Goal: Navigation & Orientation: Find specific page/section

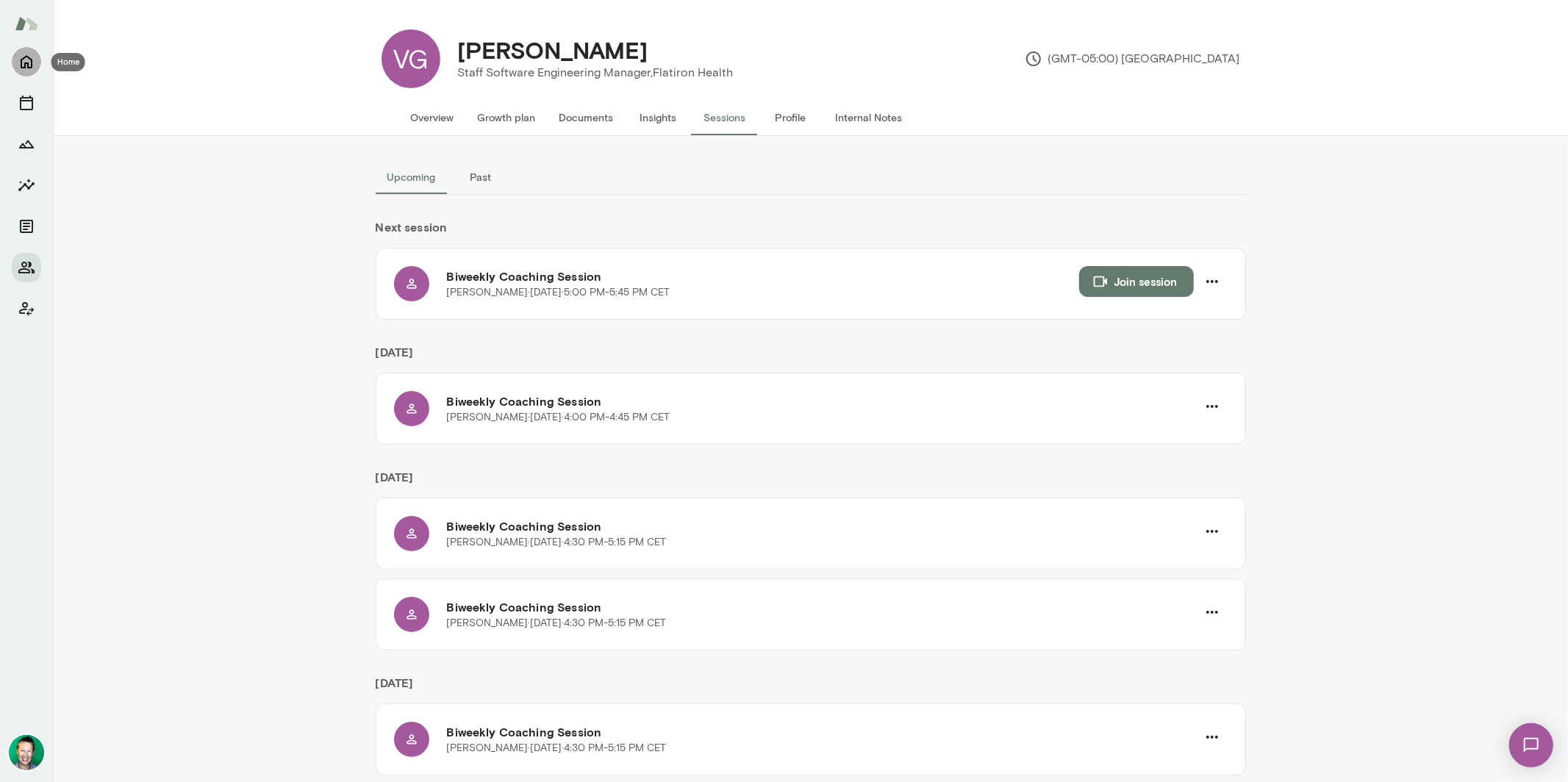
click at [31, 63] on icon "Home" at bounding box center [26, 62] width 11 height 13
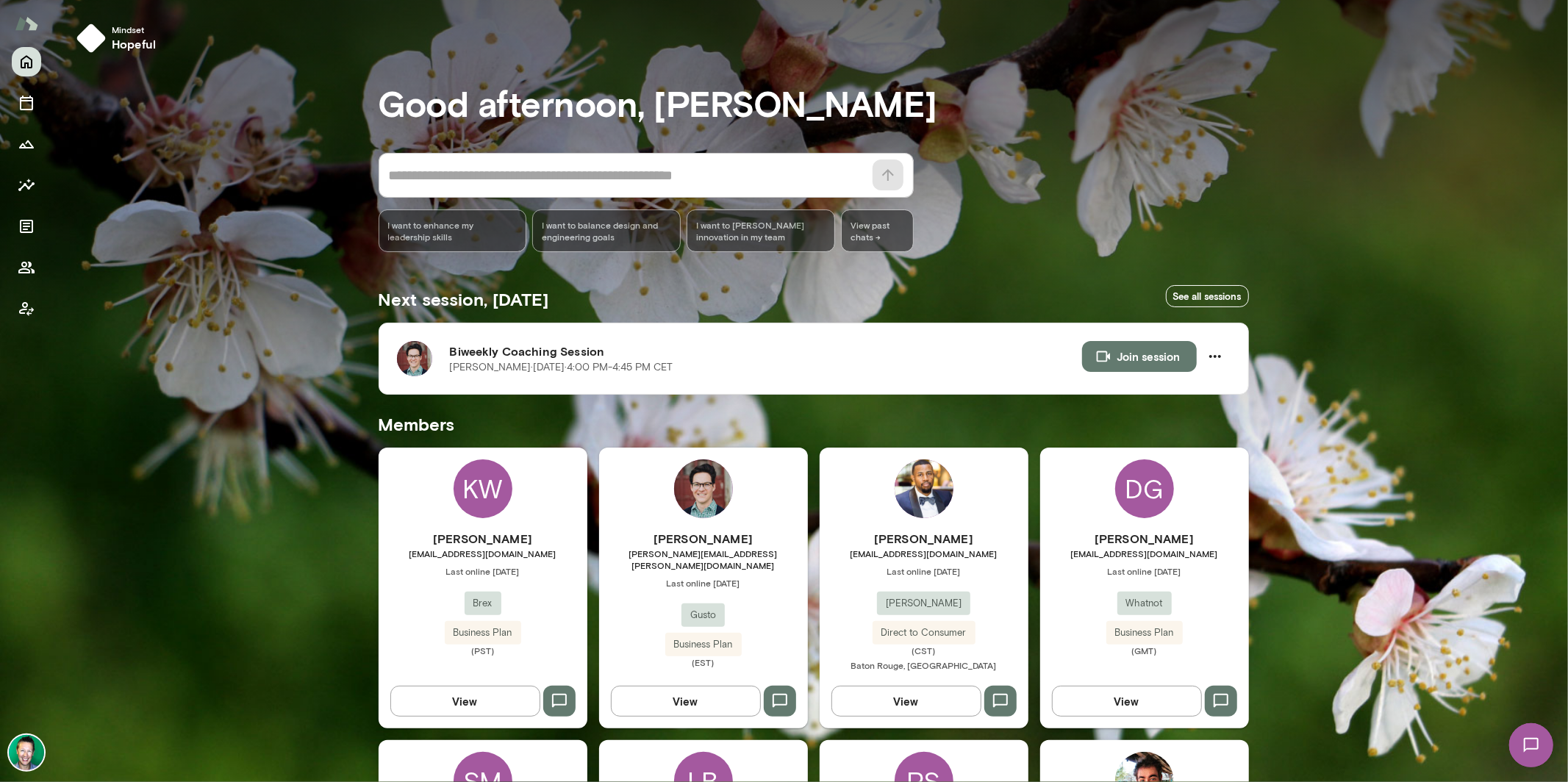
click at [446, 698] on button "View" at bounding box center [465, 702] width 150 height 31
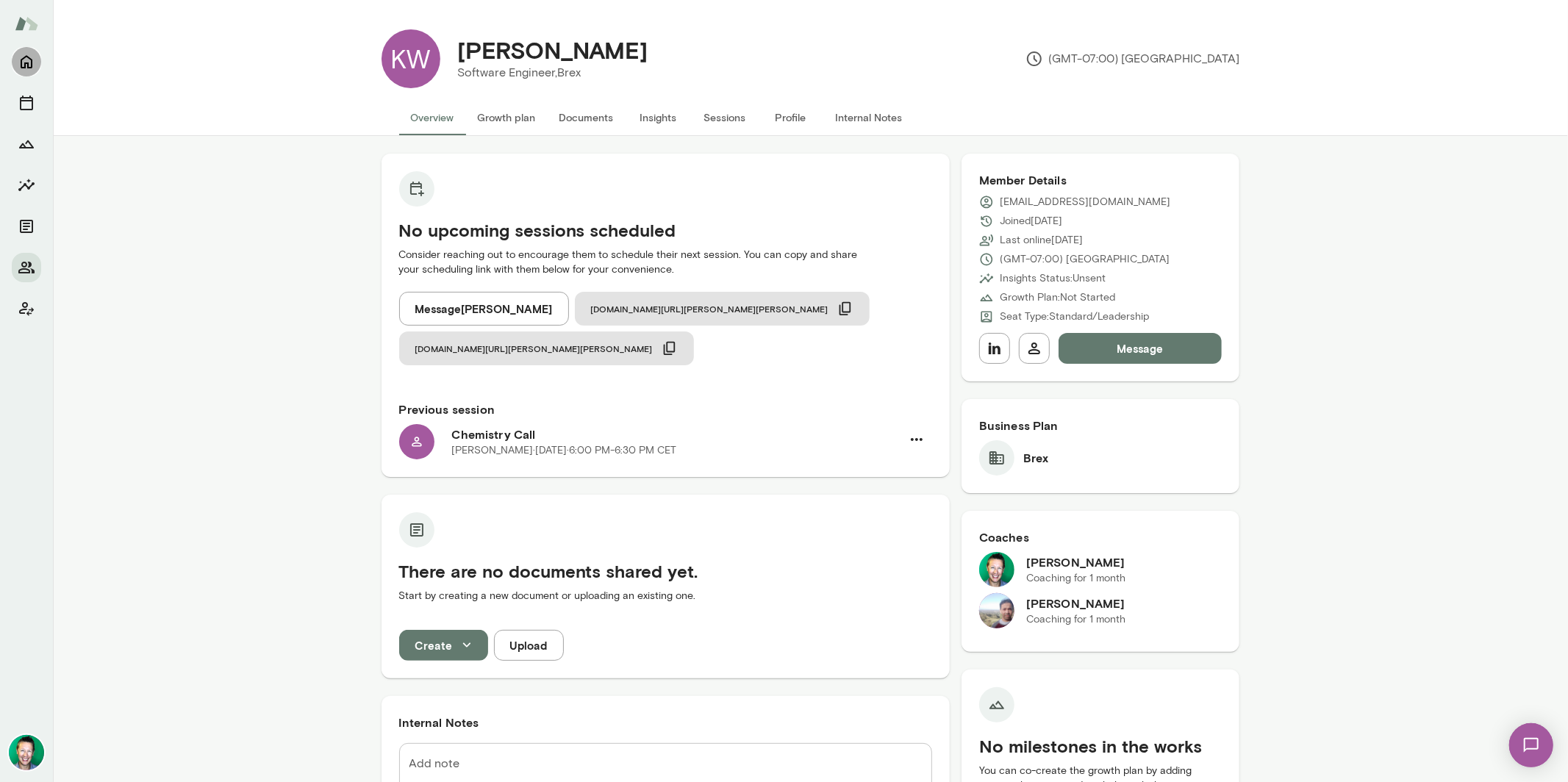
click at [28, 65] on icon "Home" at bounding box center [26, 62] width 11 height 13
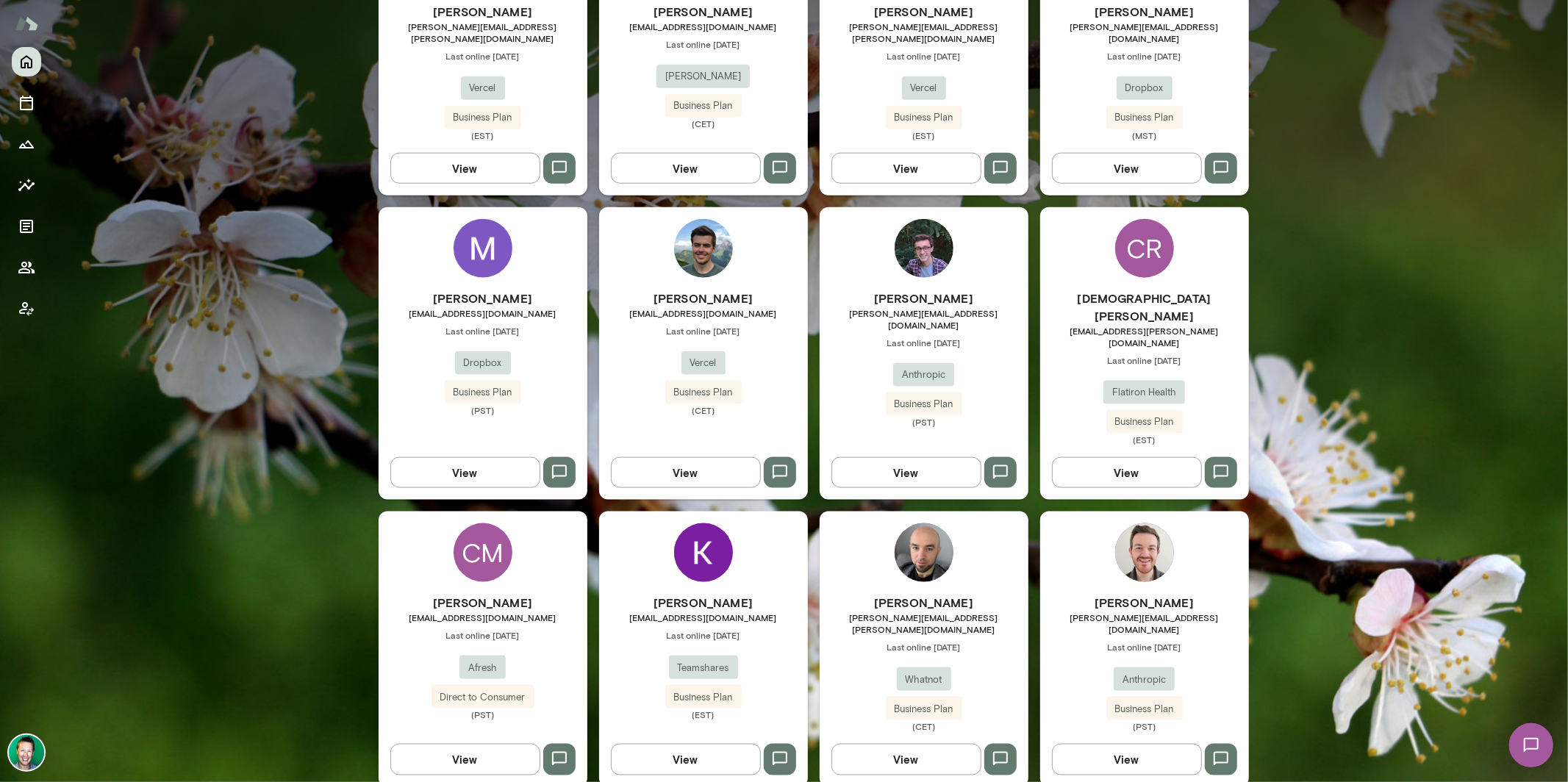
scroll to position [1616, 0]
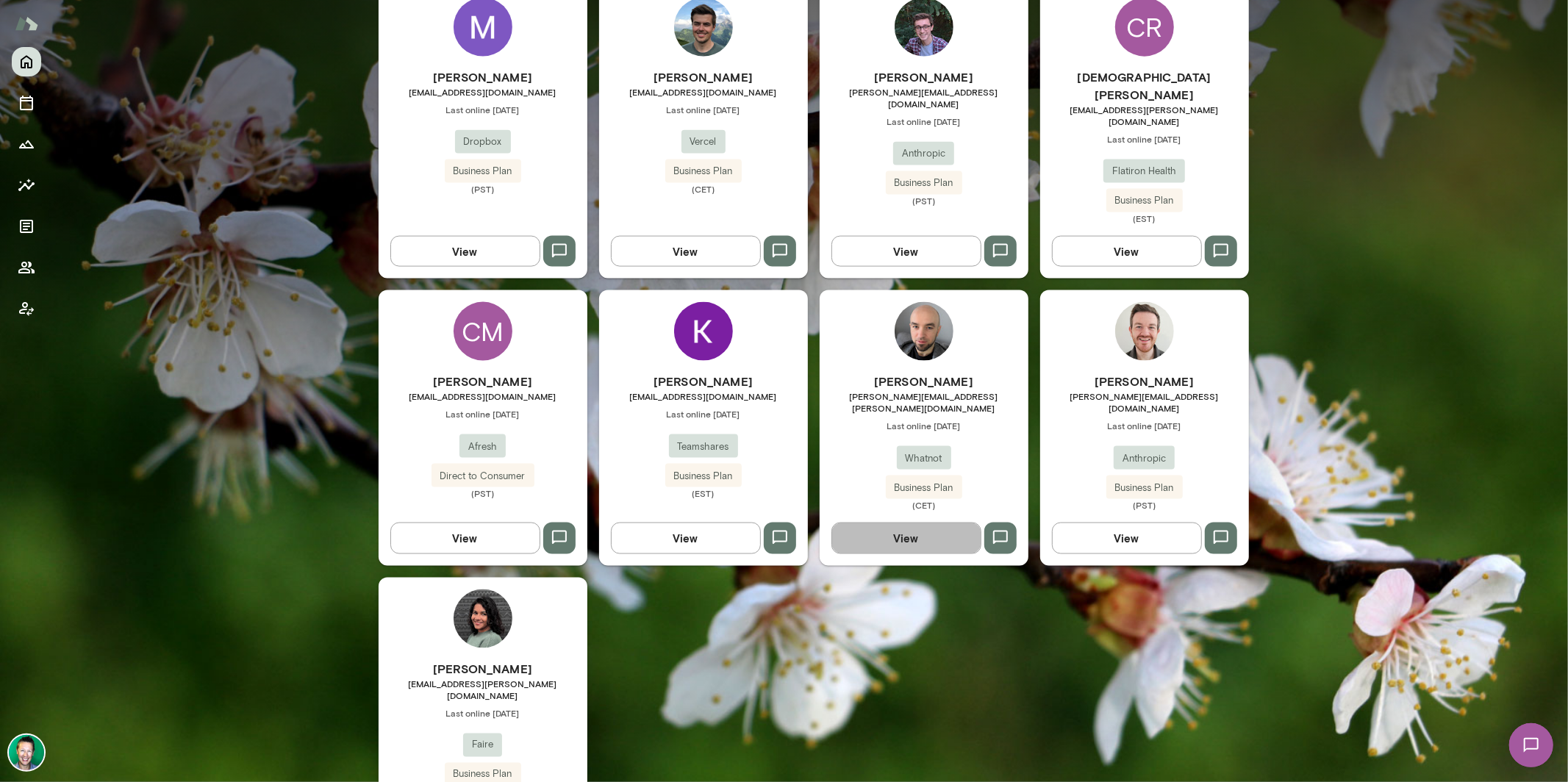
click at [909, 523] on button "View" at bounding box center [906, 538] width 150 height 31
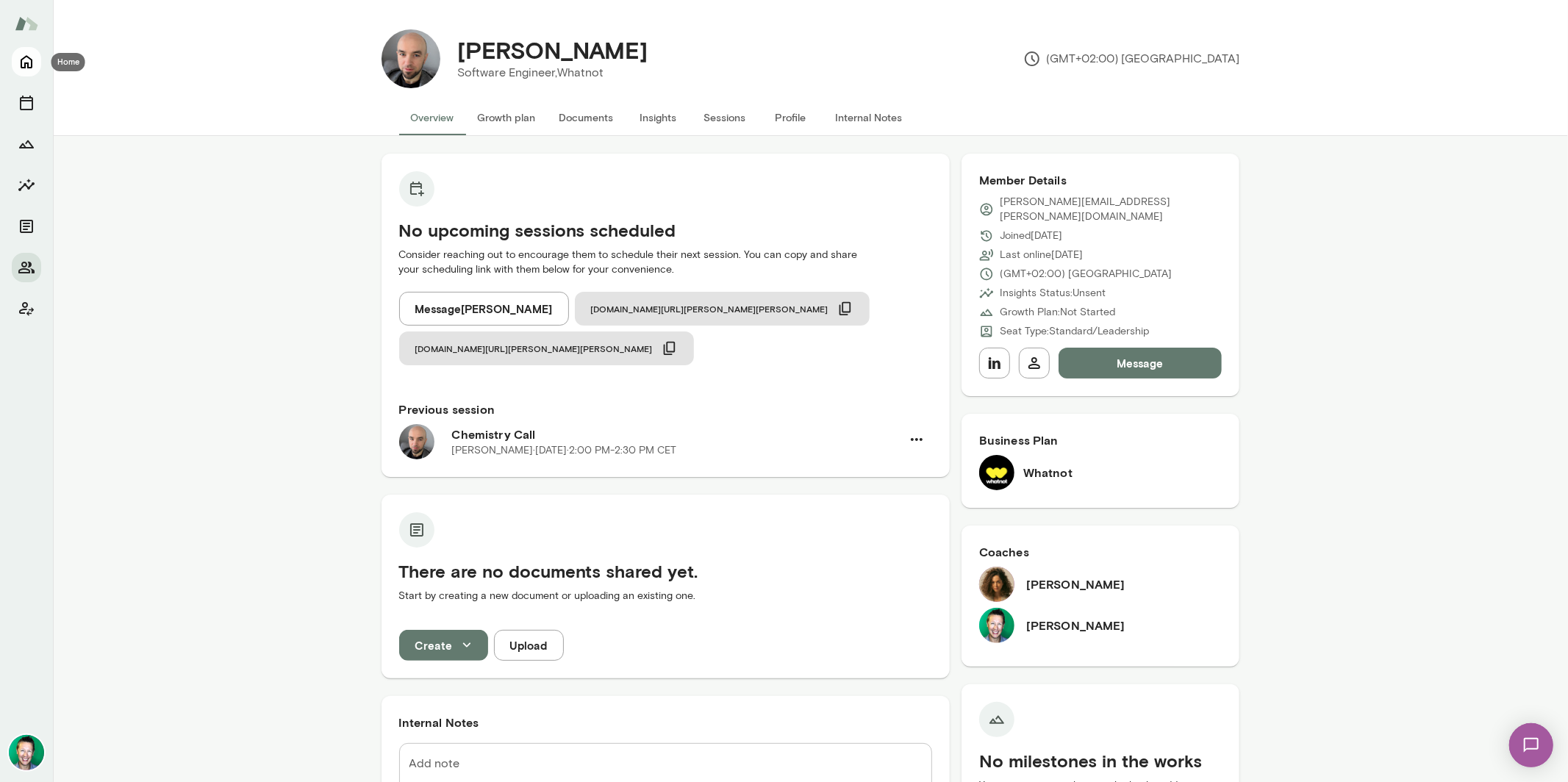
click at [35, 65] on icon "Home" at bounding box center [26, 61] width 17 height 17
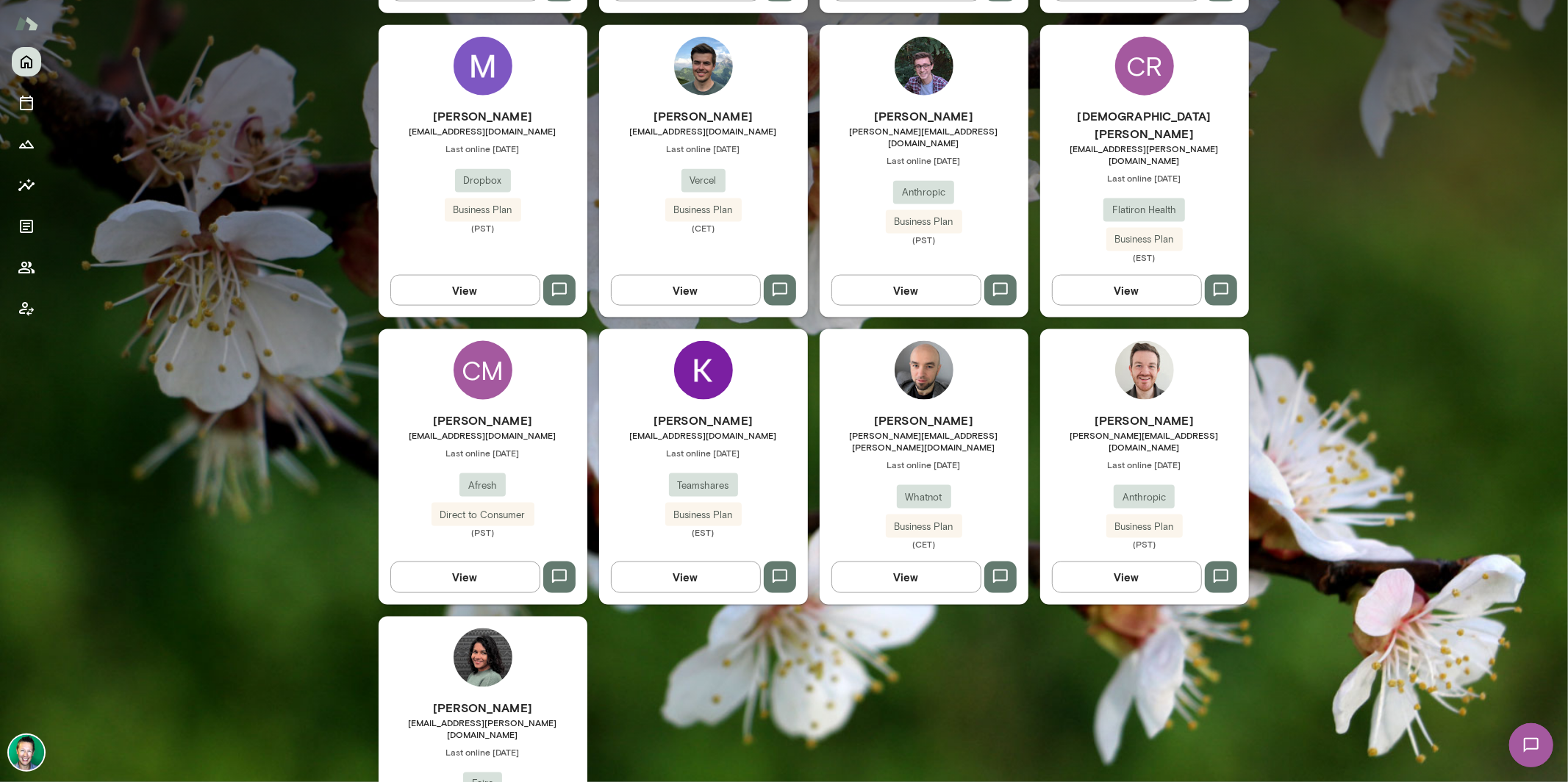
scroll to position [1616, 0]
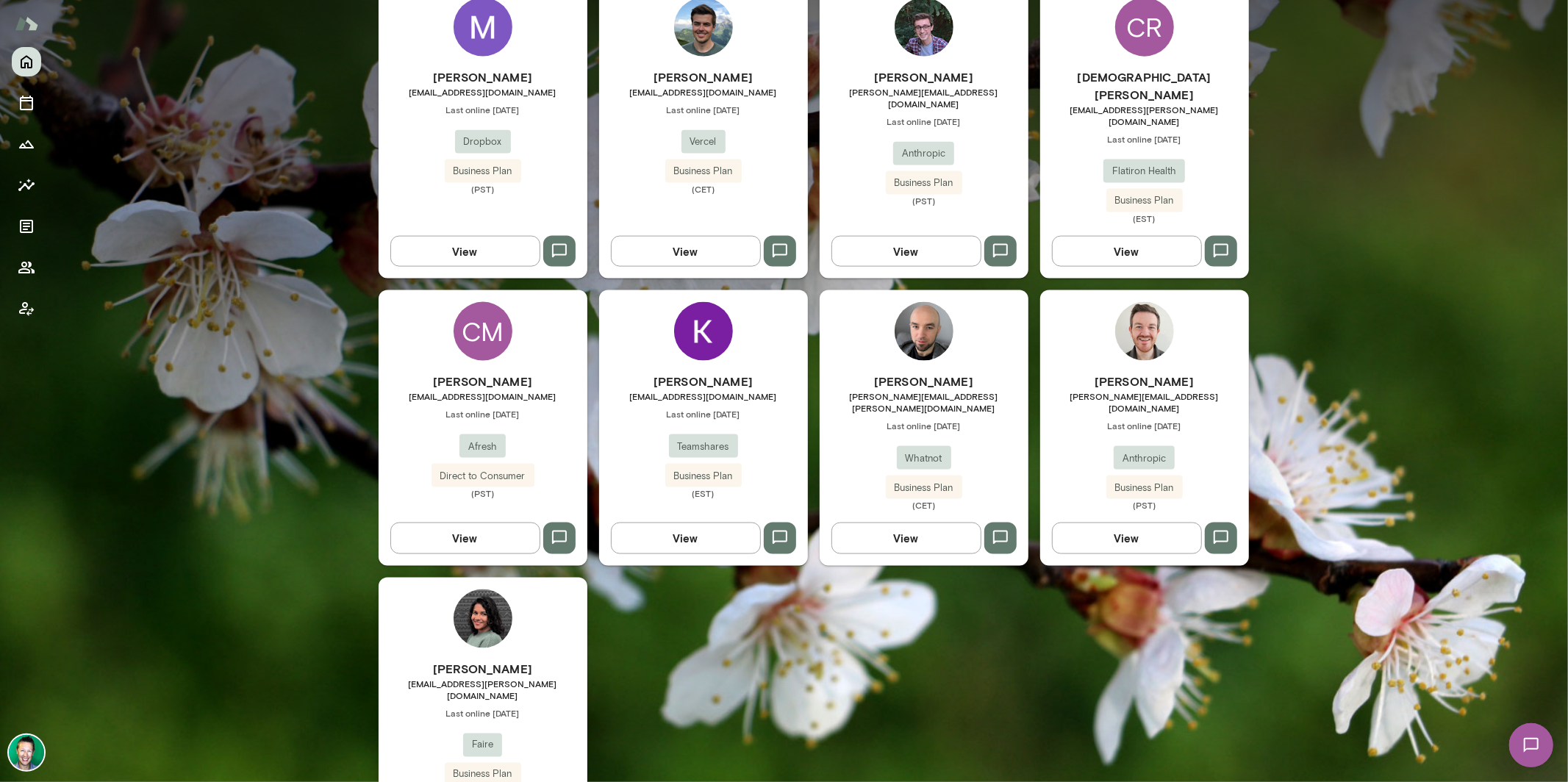
click at [1530, 740] on img at bounding box center [1530, 744] width 60 height 60
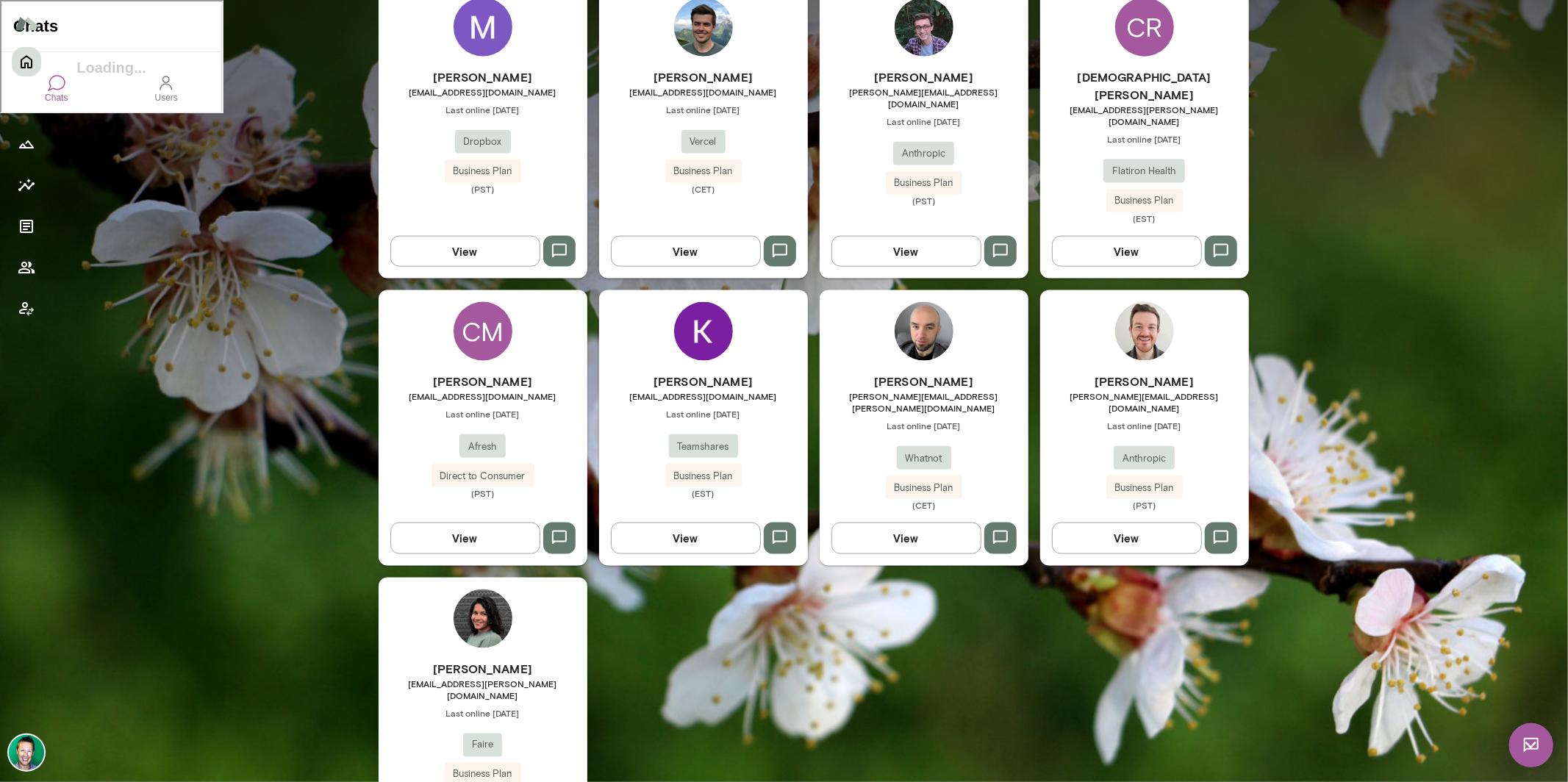
scroll to position [0, 0]
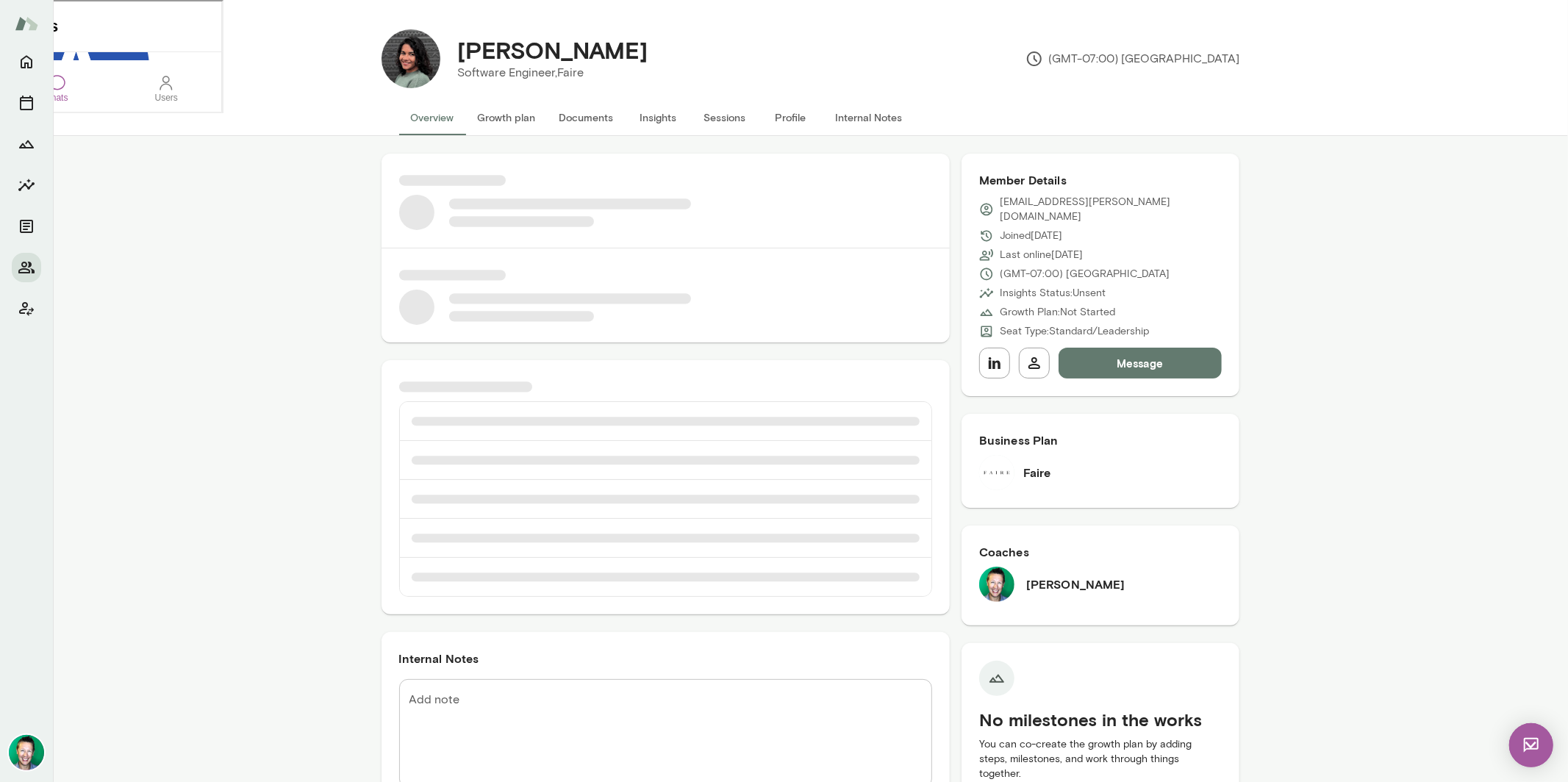
click at [1526, 747] on img at bounding box center [1530, 745] width 44 height 44
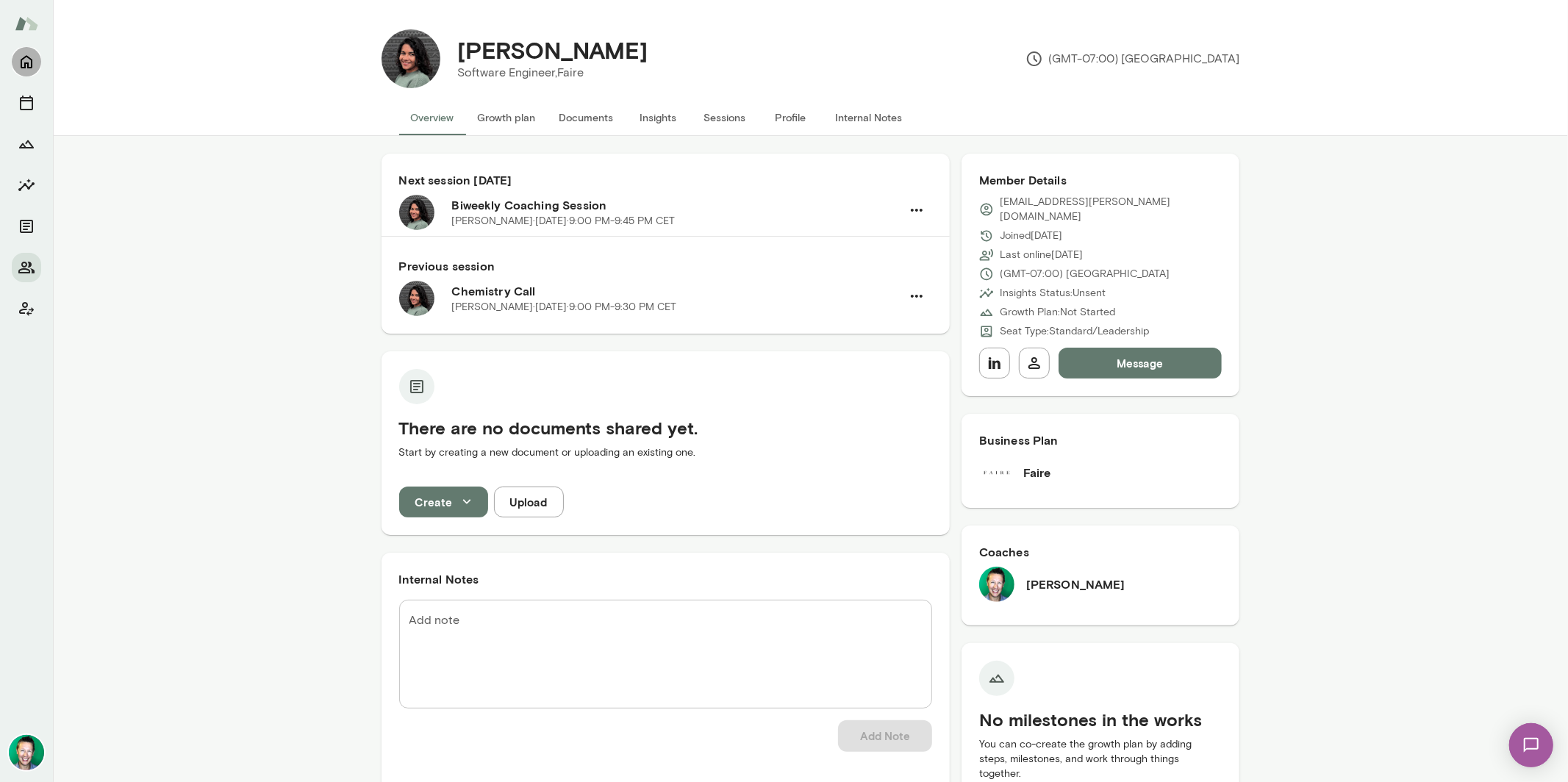
click at [24, 63] on icon "Home" at bounding box center [26, 61] width 17 height 17
